Goal: Browse casually

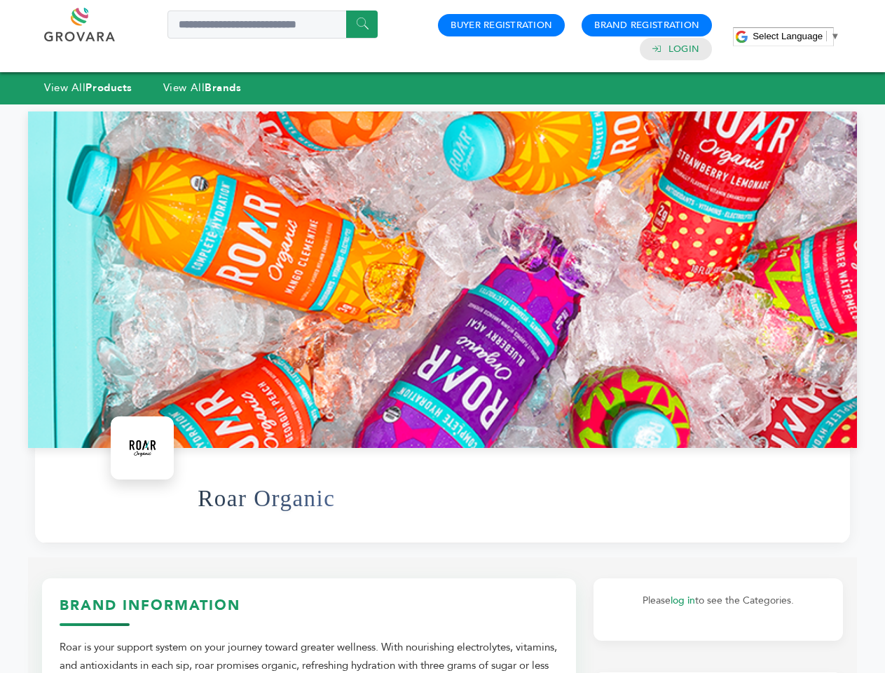
click at [796, 36] on span "Select Language" at bounding box center [788, 36] width 70 height 11
